Goal: Task Accomplishment & Management: Use online tool/utility

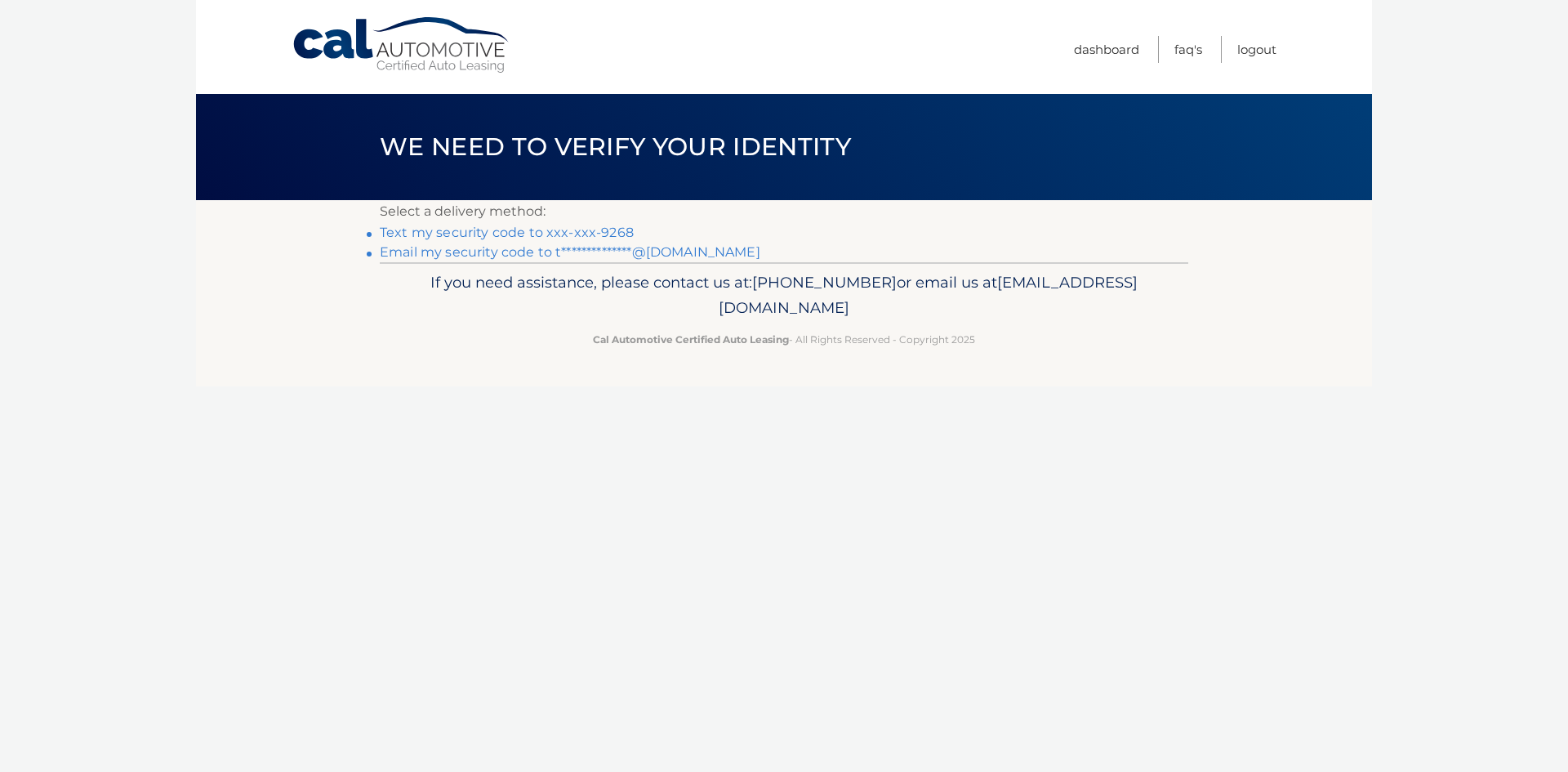
click at [699, 250] on link "**********" at bounding box center [570, 252] width 381 height 16
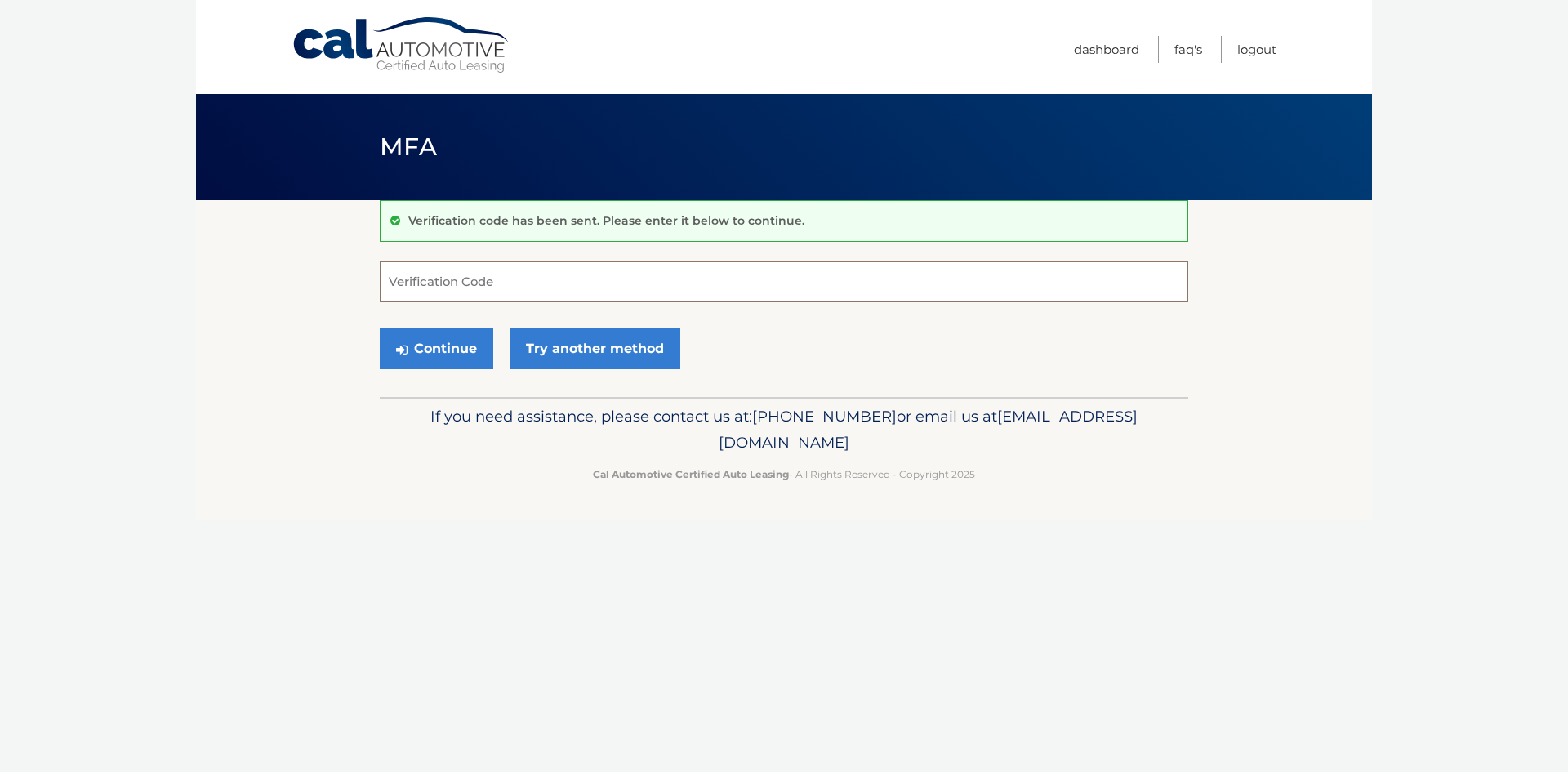
paste input "677595"
type input "677595"
click at [426, 348] on button "Continue" at bounding box center [437, 349] width 114 height 41
click at [428, 347] on button "Continue" at bounding box center [437, 349] width 114 height 41
drag, startPoint x: 496, startPoint y: 284, endPoint x: 171, endPoint y: 274, distance: 325.2
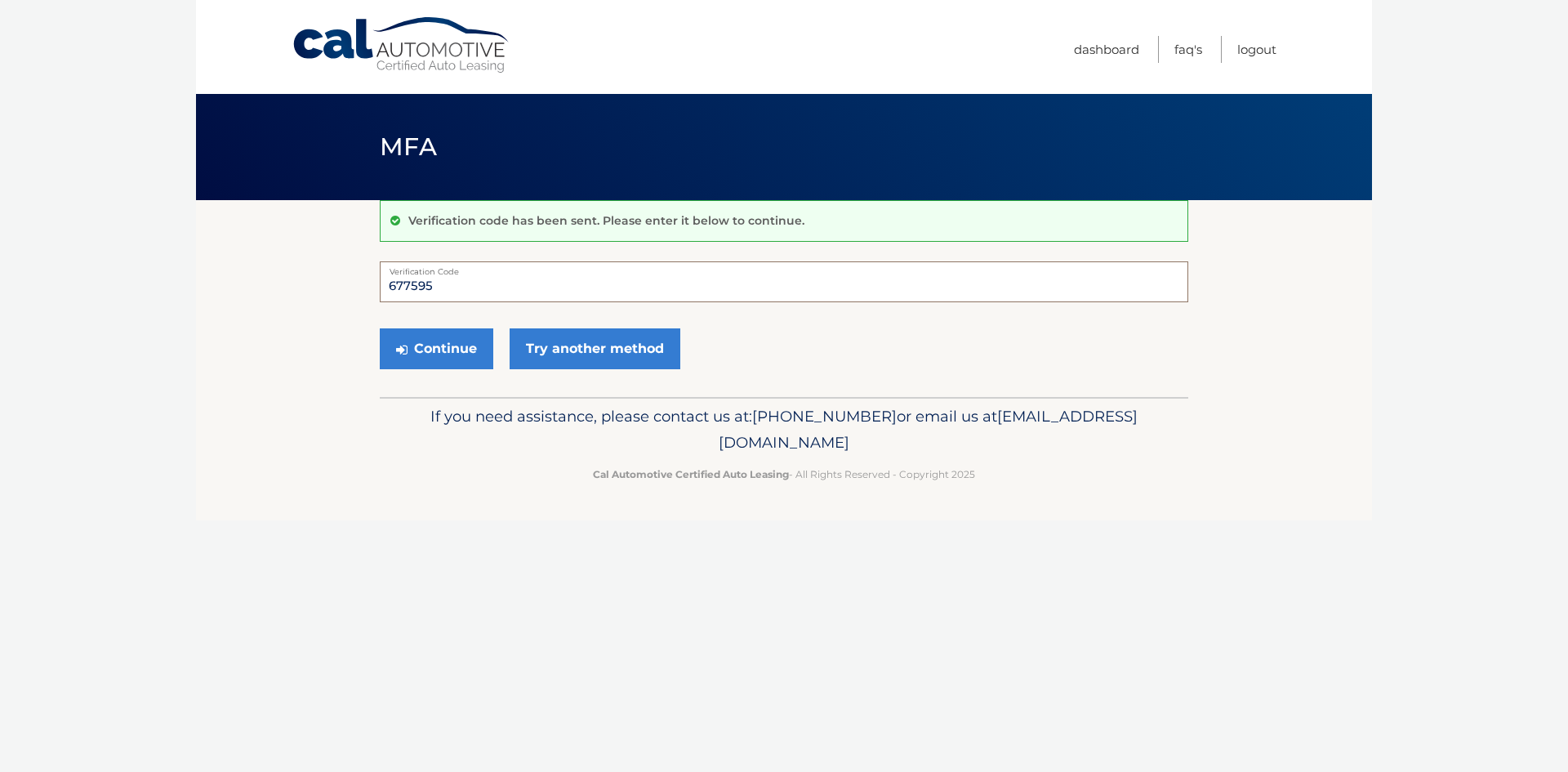
click at [171, 274] on body "Cal Automotive Menu Dashboard FAQ's Logout MFA" at bounding box center [784, 386] width 1568 height 772
type input "677595"
click at [435, 340] on button "Continue" at bounding box center [437, 349] width 114 height 41
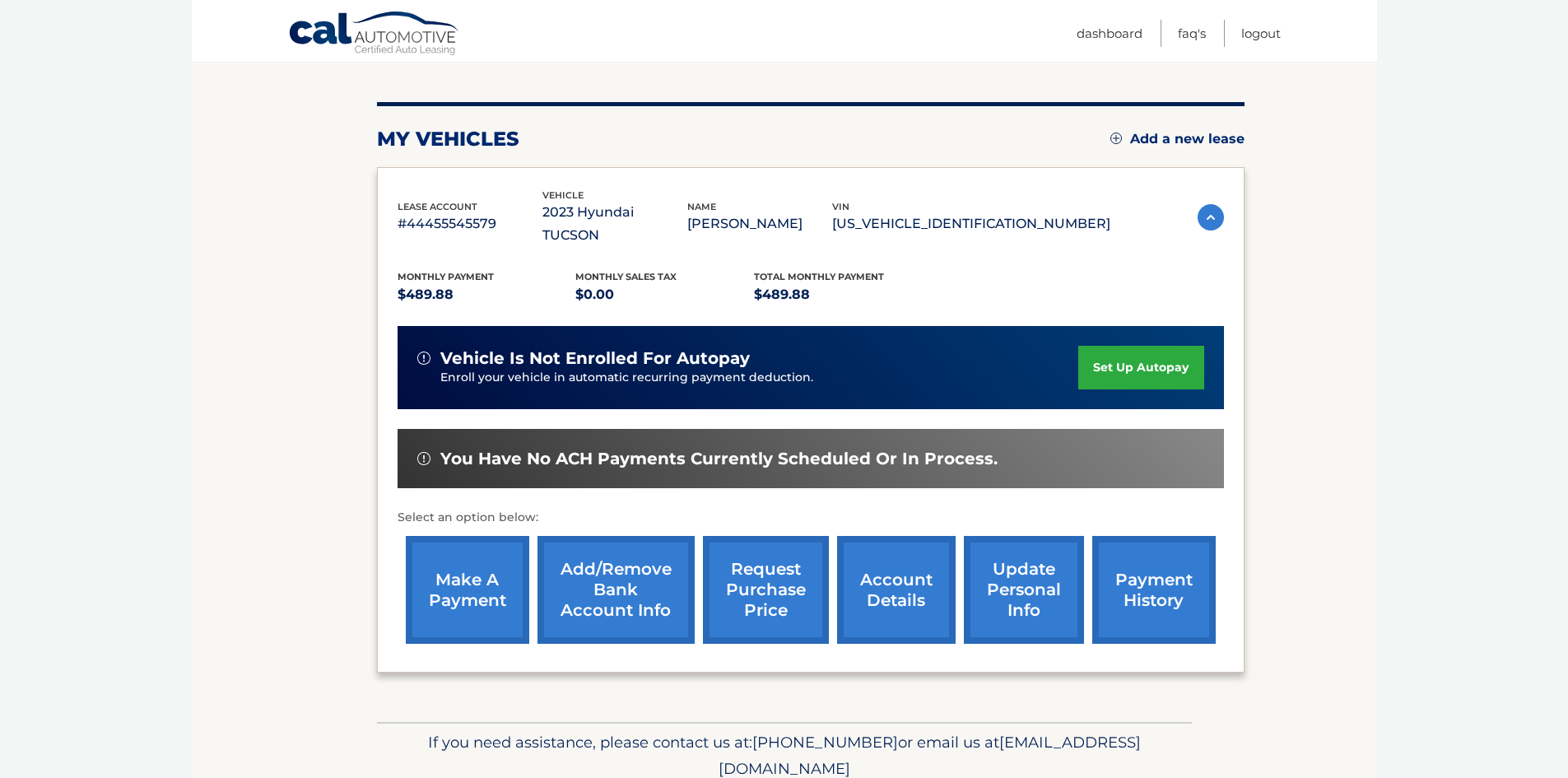
scroll to position [220, 0]
